Goal: Task Accomplishment & Management: Manage account settings

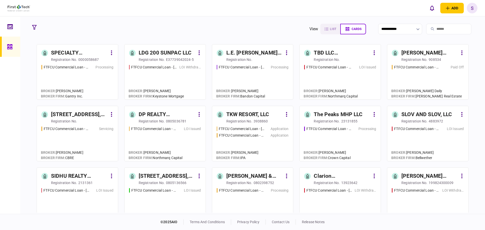
click at [245, 56] on div "L.E. [PERSON_NAME] Properties Inc." at bounding box center [254, 53] width 57 height 8
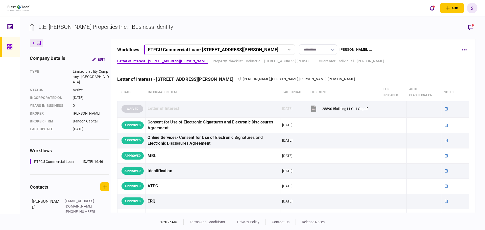
click at [333, 52] on button "button" at bounding box center [332, 50] width 3 height 4
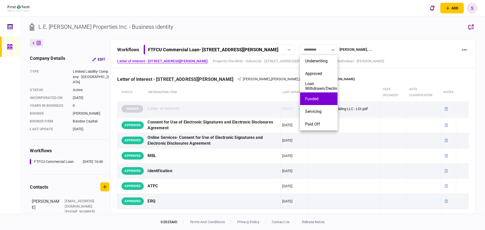
click at [321, 99] on button "Funded" at bounding box center [318, 99] width 27 height 5
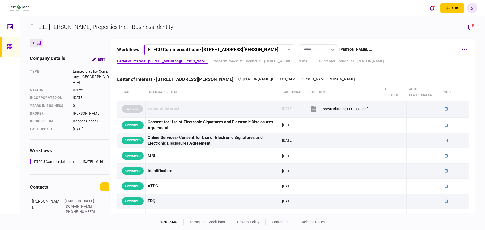
click at [334, 51] on button "button" at bounding box center [332, 50] width 3 height 4
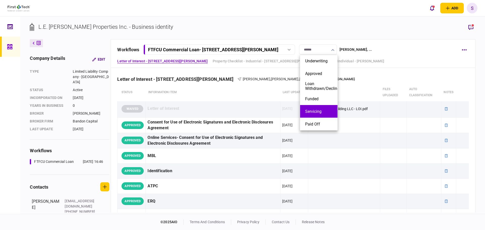
click at [320, 113] on li "Servicing" at bounding box center [318, 111] width 37 height 13
type input "*********"
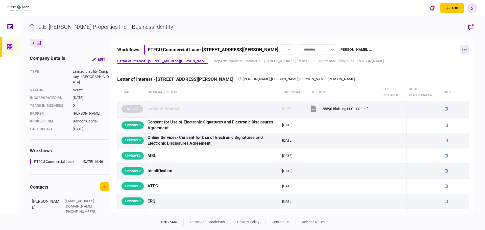
click at [464, 50] on icon "button" at bounding box center [464, 50] width 5 height 1
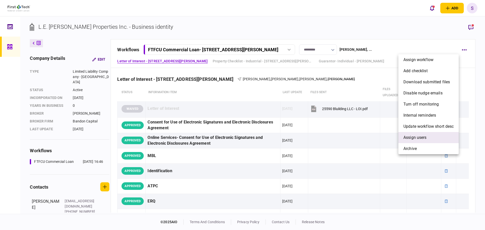
click at [430, 136] on li "Assign users" at bounding box center [428, 137] width 60 height 11
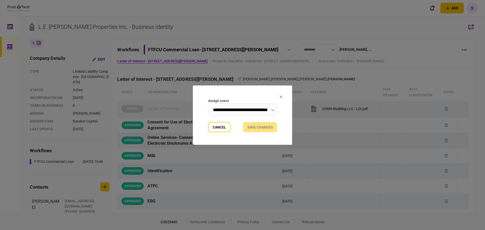
click at [272, 111] on button "button" at bounding box center [272, 110] width 3 height 4
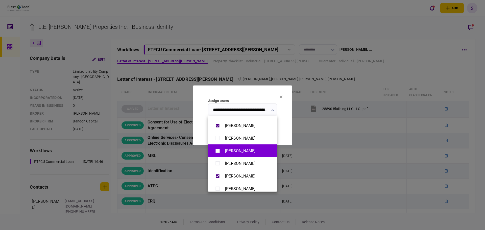
scroll to position [278, 0]
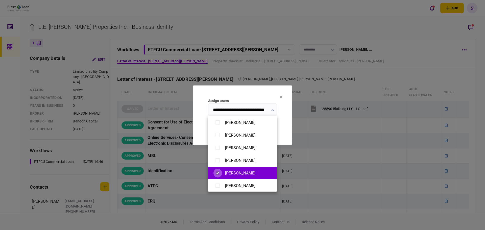
type input "**********"
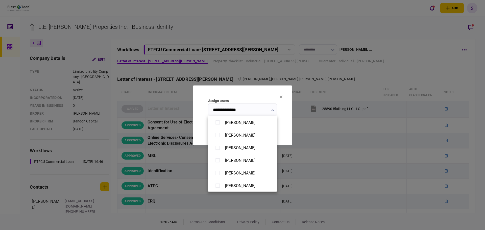
click at [287, 129] on div at bounding box center [242, 115] width 485 height 230
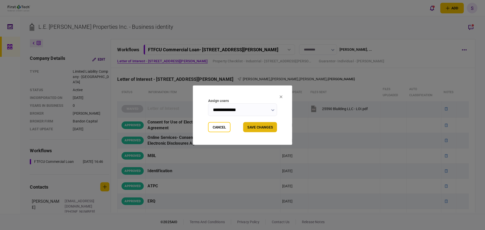
click at [265, 126] on button "Save changes" at bounding box center [260, 127] width 34 height 10
